Goal: Find contact information: Find contact information

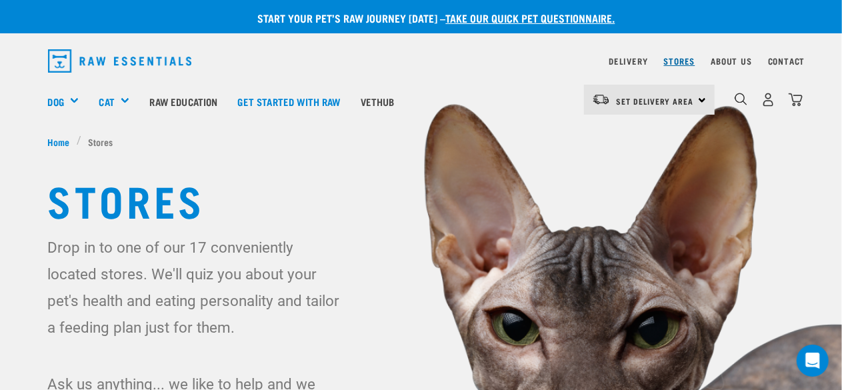
click at [675, 61] on link "Stores" at bounding box center [679, 61] width 31 height 5
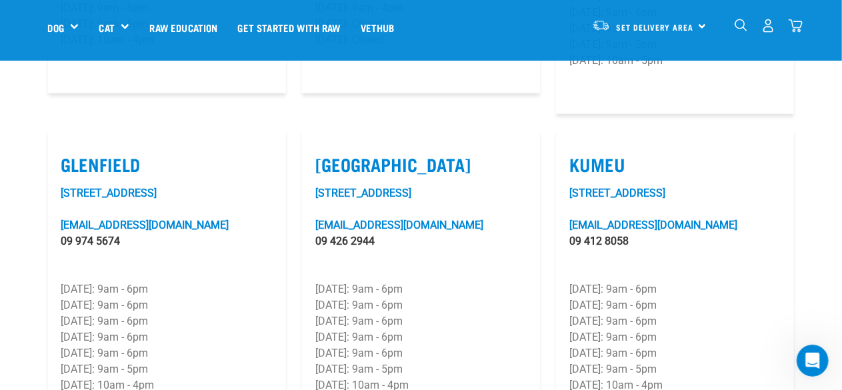
scroll to position [734, 0]
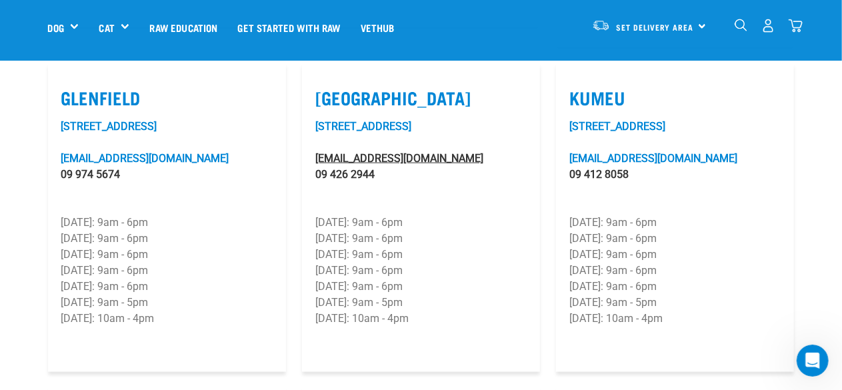
click at [356, 154] on link "[EMAIL_ADDRESS][DOMAIN_NAME]" at bounding box center [399, 158] width 168 height 13
click at [355, 155] on link "[EMAIL_ADDRESS][DOMAIN_NAME]" at bounding box center [399, 158] width 168 height 13
click at [415, 161] on link "[EMAIL_ADDRESS][DOMAIN_NAME]" at bounding box center [399, 158] width 168 height 13
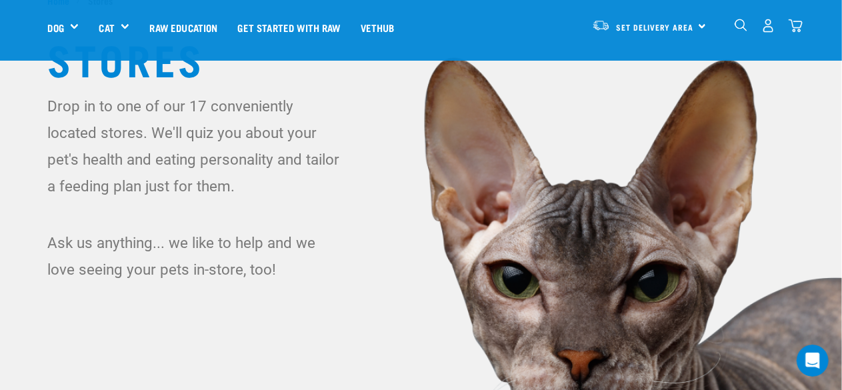
scroll to position [0, 0]
